Goal: Transaction & Acquisition: Purchase product/service

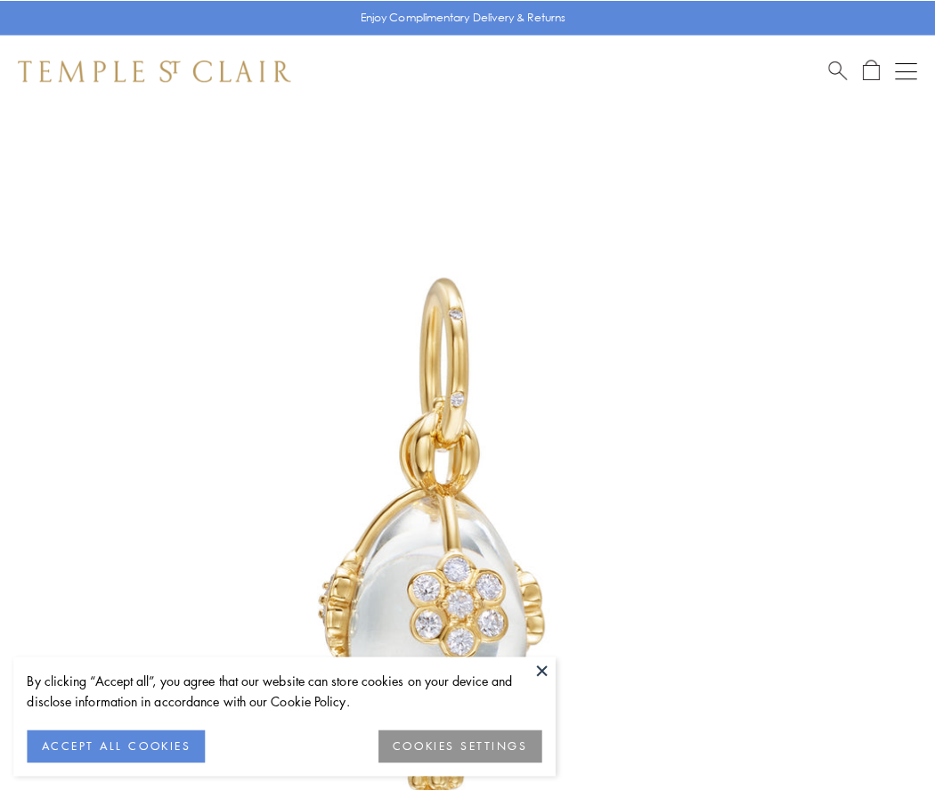
scroll to position [36, 0]
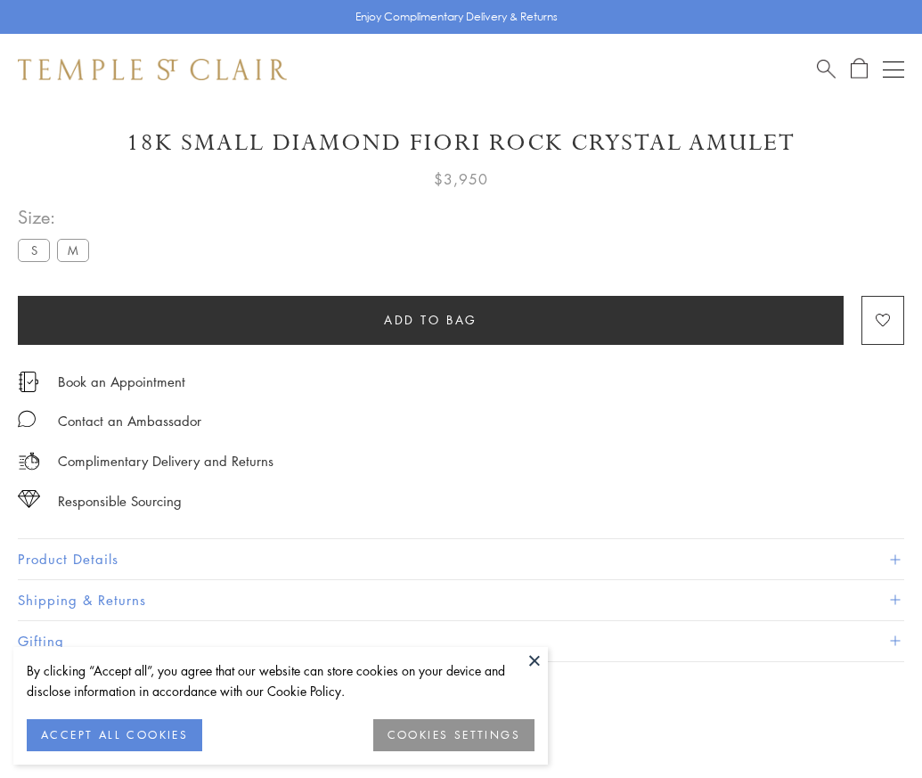
click at [430, 319] on span "Add to bag" at bounding box center [431, 320] width 94 height 20
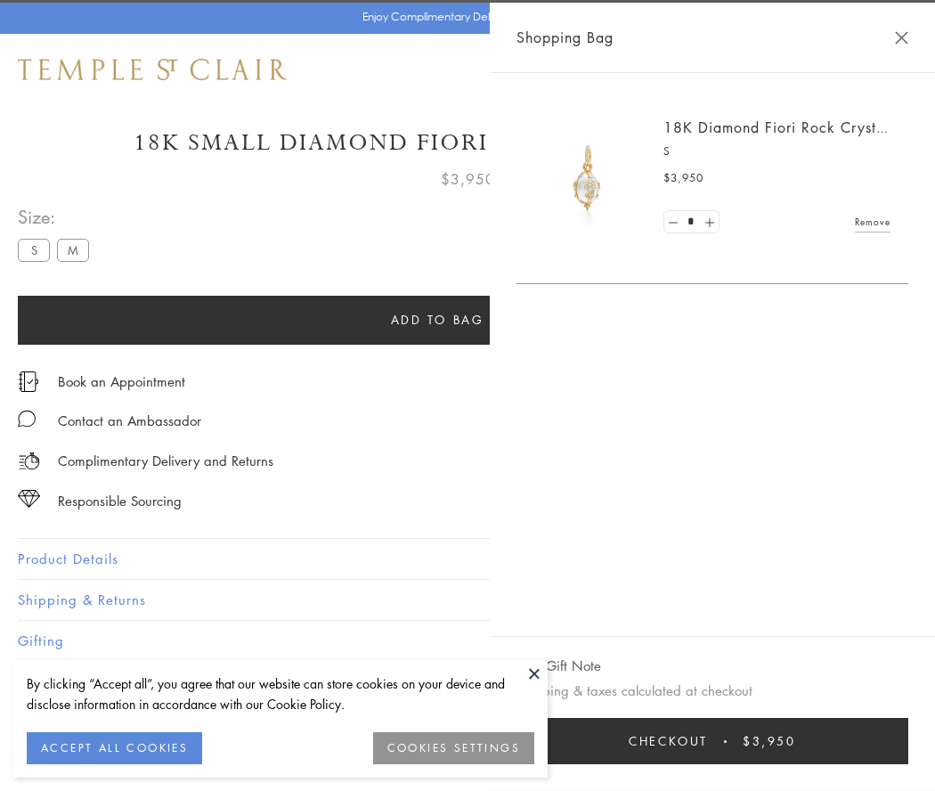
click at [724, 741] on button "Checkout $3,950" at bounding box center [713, 741] width 392 height 46
